Goal: Share content: Share content

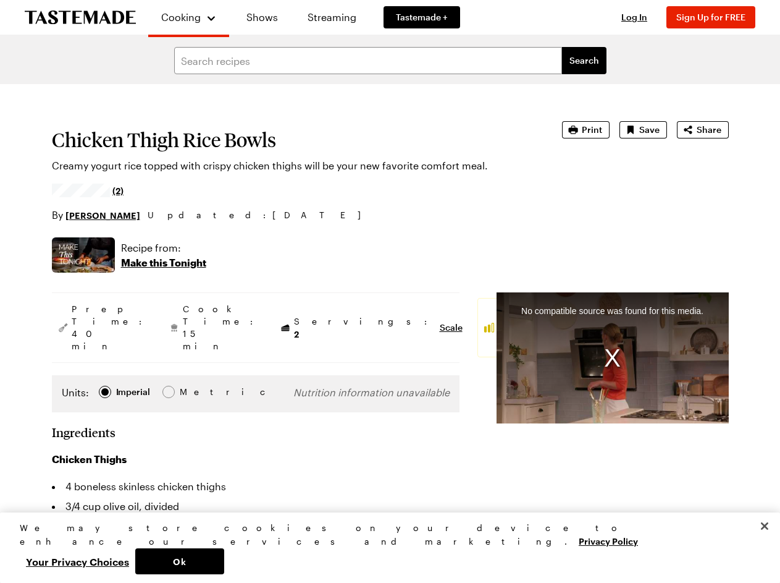
click at [184, 17] on span "Cooking" at bounding box center [181, 17] width 40 height 12
click at [640, 17] on span "Log In" at bounding box center [635, 17] width 26 height 11
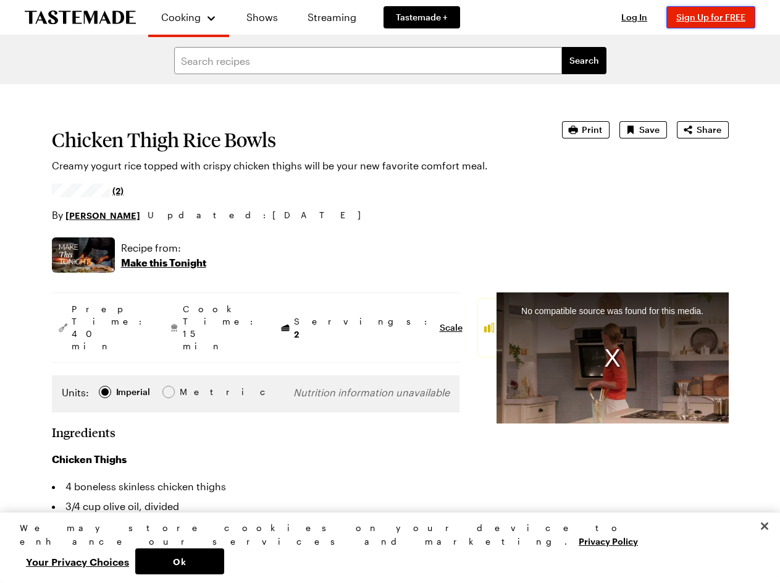
click at [717, 17] on span "Sign Up for FREE" at bounding box center [711, 17] width 69 height 11
click at [588, 130] on span "Print" at bounding box center [592, 130] width 20 height 12
click at [644, 130] on span "Save" at bounding box center [650, 130] width 20 height 12
click at [703, 130] on span "Share" at bounding box center [709, 130] width 25 height 12
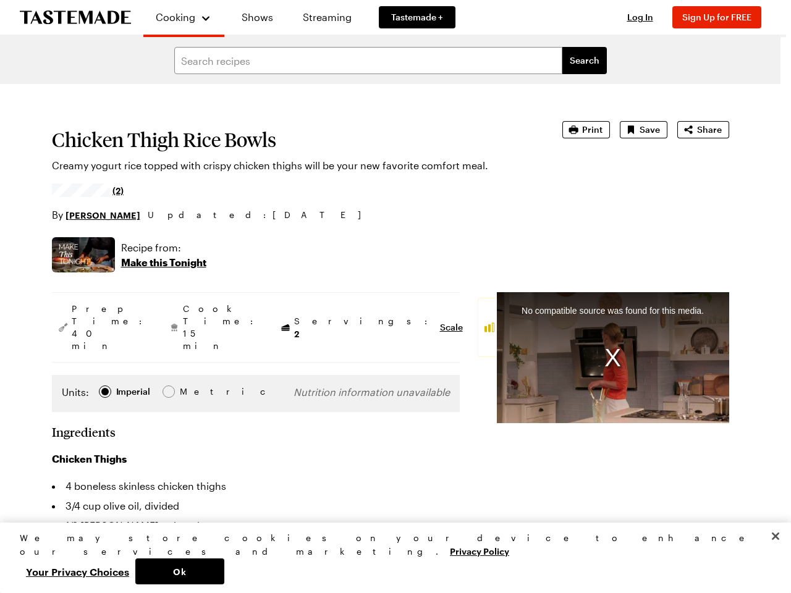
click at [286, 321] on link "Email" at bounding box center [396, 328] width 240 height 26
